Goal: Task Accomplishment & Management: Complete application form

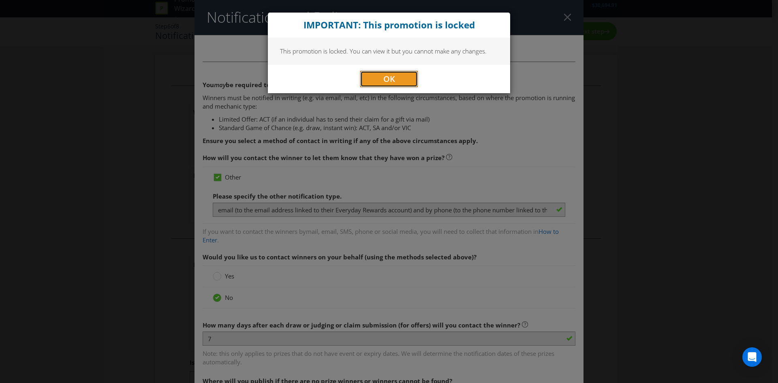
click at [398, 77] on button "OK" at bounding box center [389, 79] width 58 height 16
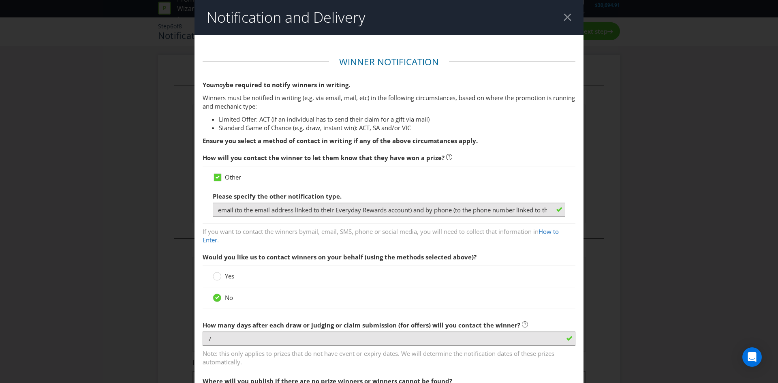
click at [564, 16] on div at bounding box center [568, 17] width 8 height 8
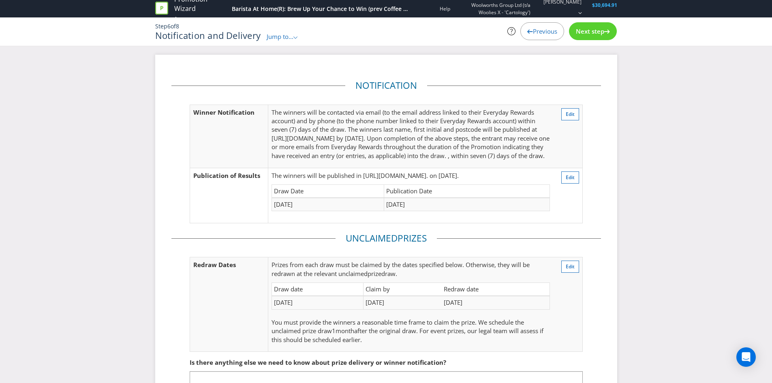
click at [624, 120] on div "Notification Winner Notification The winners will be contacted via email (to th…" at bounding box center [386, 252] width 772 height 395
click at [289, 38] on span "Jump to..." at bounding box center [280, 36] width 27 height 8
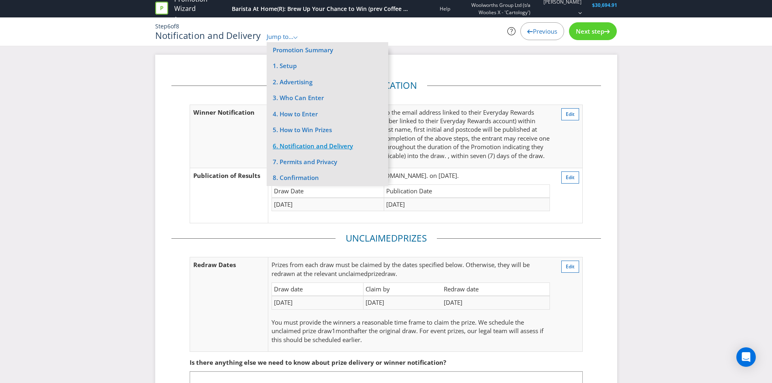
click at [305, 150] on li "6. Notification and Delivery" at bounding box center [328, 146] width 122 height 16
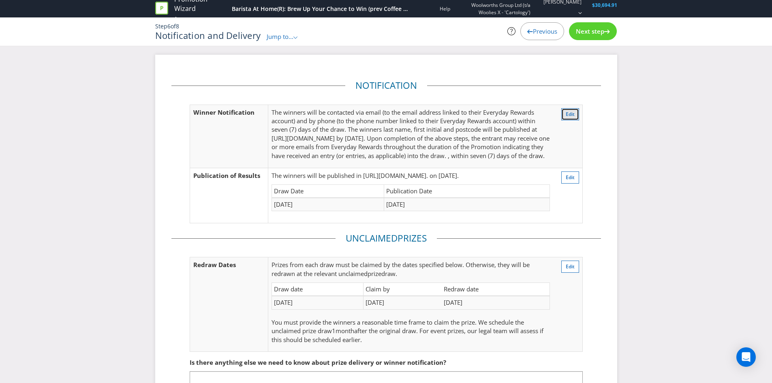
click at [569, 116] on span "Edit" at bounding box center [570, 114] width 9 height 7
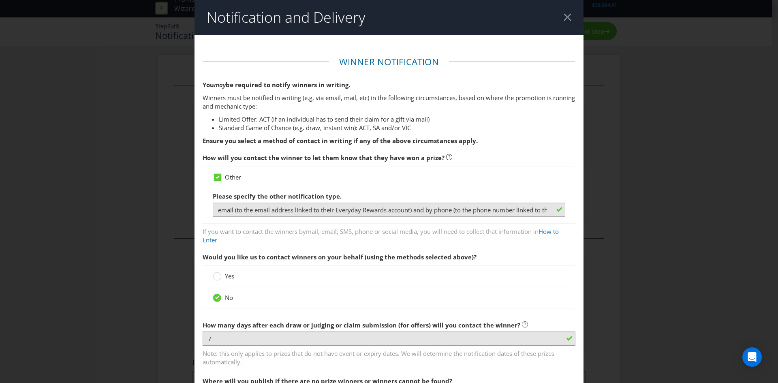
click at [662, 83] on div "Notification and Delivery Winner Notification You may be required to notify win…" at bounding box center [389, 191] width 778 height 383
click at [567, 19] on header "Notification and Delivery" at bounding box center [389, 17] width 389 height 35
click at [564, 16] on div at bounding box center [568, 17] width 8 height 8
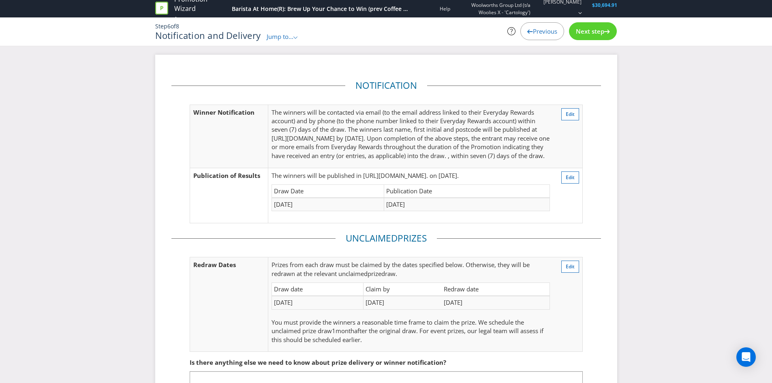
click at [604, 35] on div "Next step" at bounding box center [593, 31] width 48 height 18
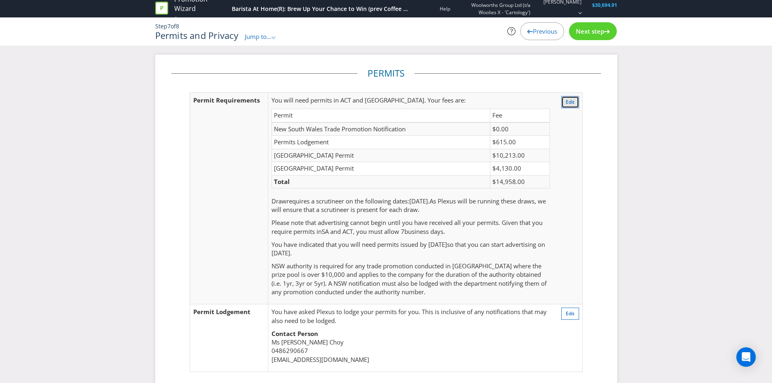
click at [568, 101] on span "Edit" at bounding box center [570, 101] width 9 height 7
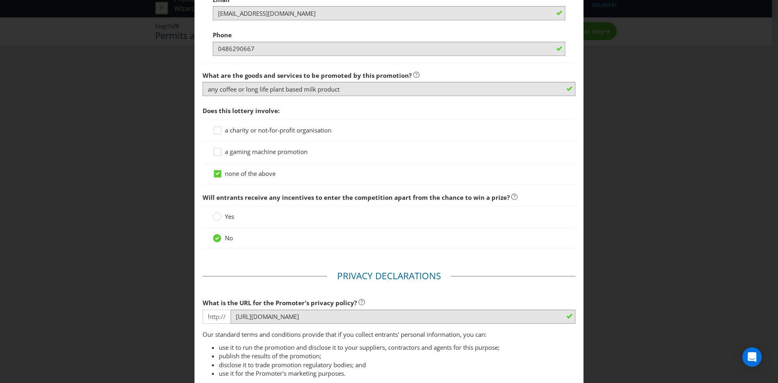
scroll to position [724, 0]
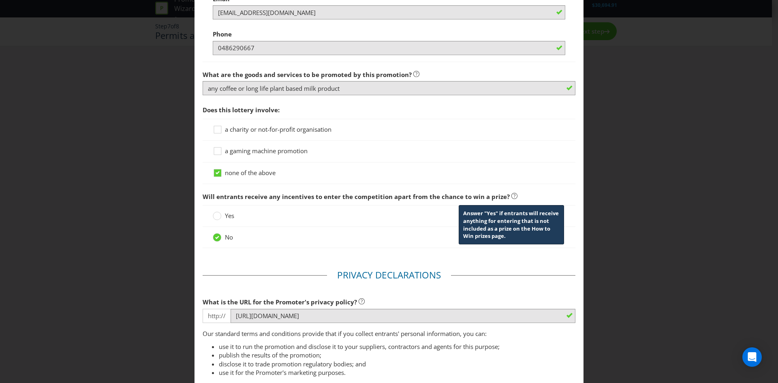
click at [512, 195] on icon at bounding box center [515, 196] width 6 height 6
